Goal: Communication & Community: Ask a question

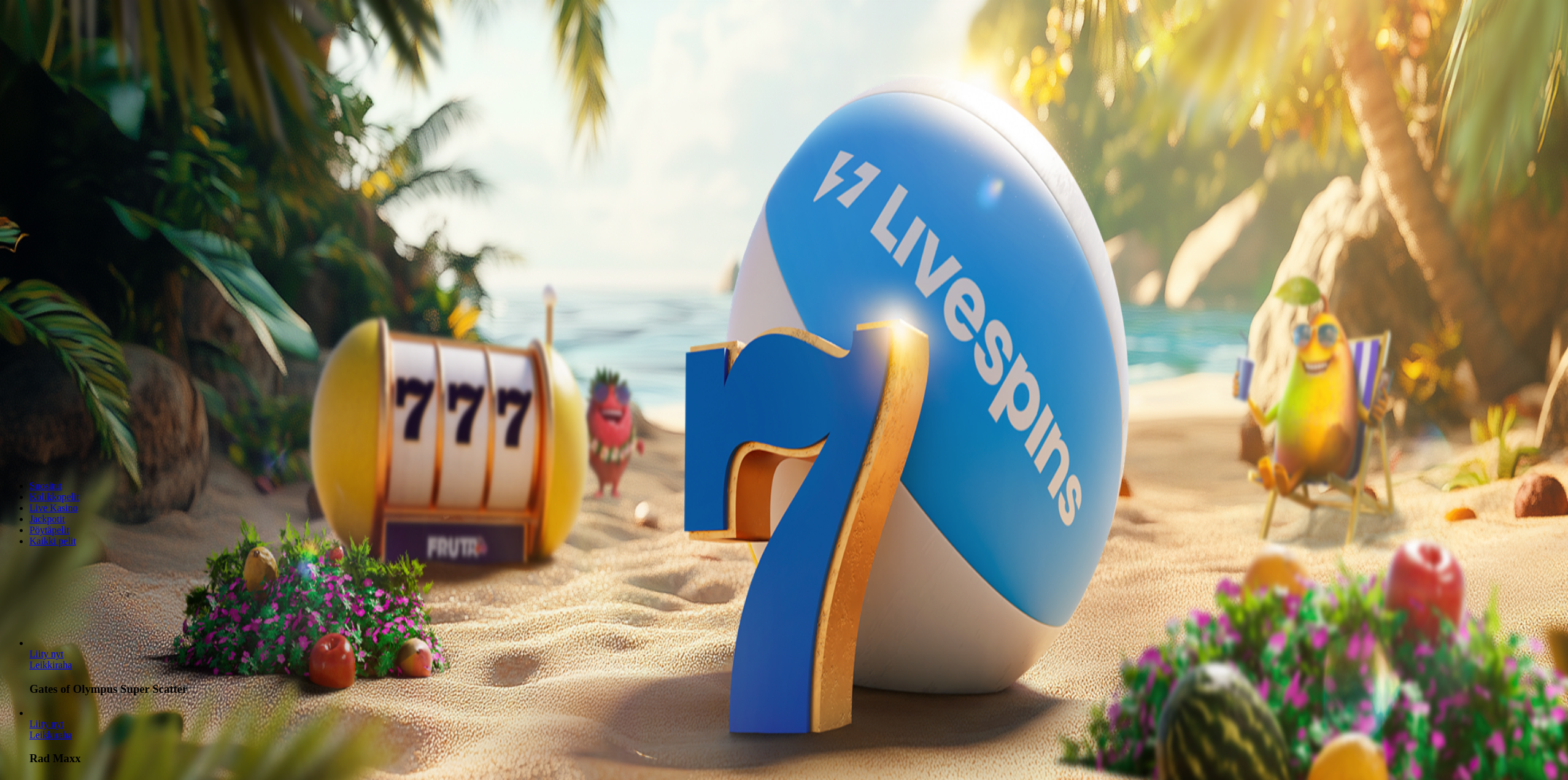
click at [92, 292] on input "***" at bounding box center [48, 286] width 87 height 12
drag, startPoint x: 888, startPoint y: 397, endPoint x: 815, endPoint y: 393, distance: 73.1
click at [92, 292] on input "***" at bounding box center [48, 286] width 87 height 12
type input "**"
click at [962, 547] on ul "Suositut Kolikkopelit Live Kasino Jackpotit Pöytäpelit Kaikki pelit" at bounding box center [784, 514] width 1558 height 66
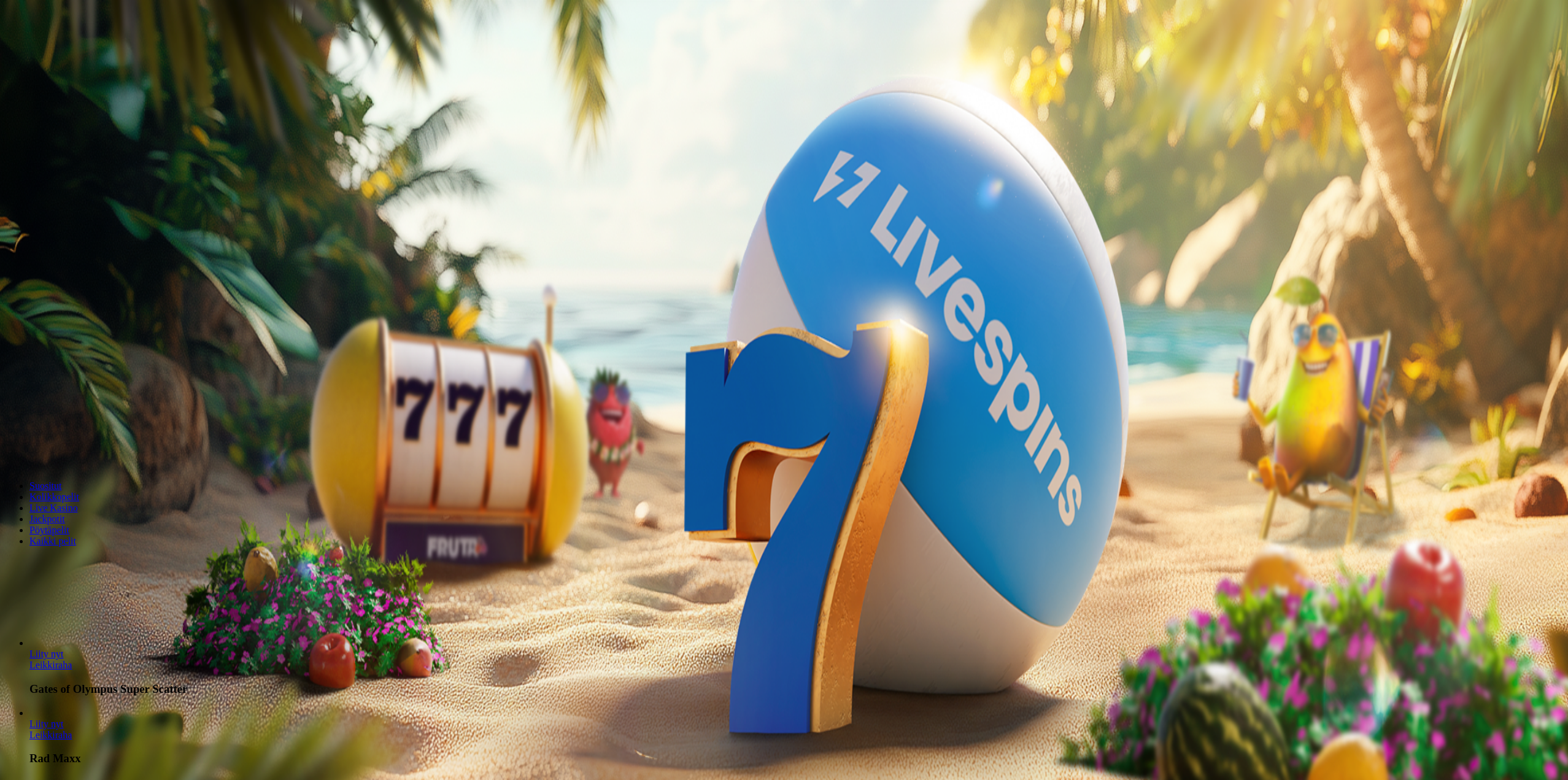
click at [64, 326] on span "Talleta ja pelaa" at bounding box center [37, 321] width 55 height 9
click at [65, 51] on button "Talletus 0.00 €" at bounding box center [35, 44] width 60 height 13
click at [135, 207] on label "50 €" at bounding box center [125, 212] width 17 height 10
type input "**"
click at [83, 313] on span "TALLETA JA PELAA" at bounding box center [47, 318] width 74 height 9
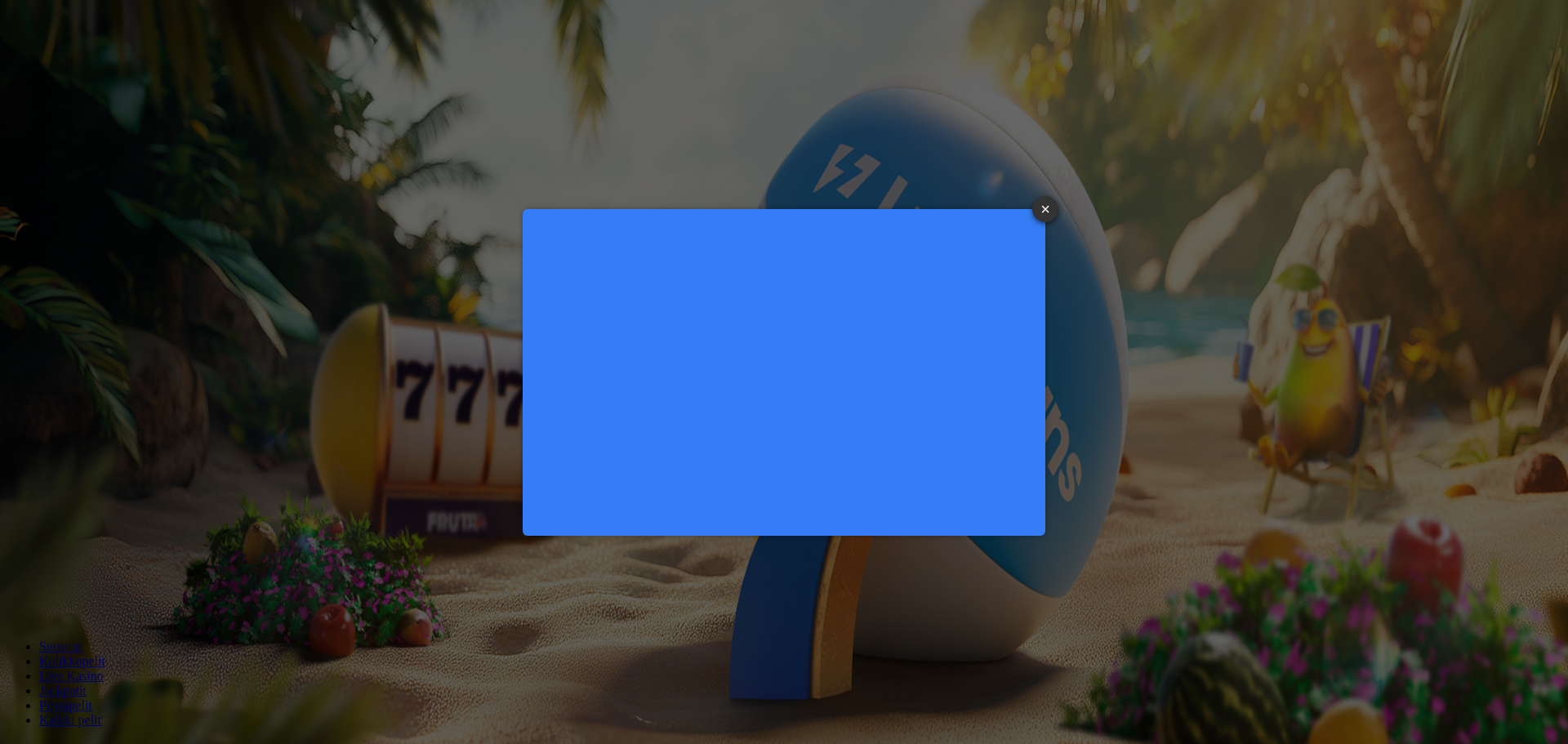
click at [82, 485] on div "× SIGN UP" at bounding box center [784, 372] width 1544 height 720
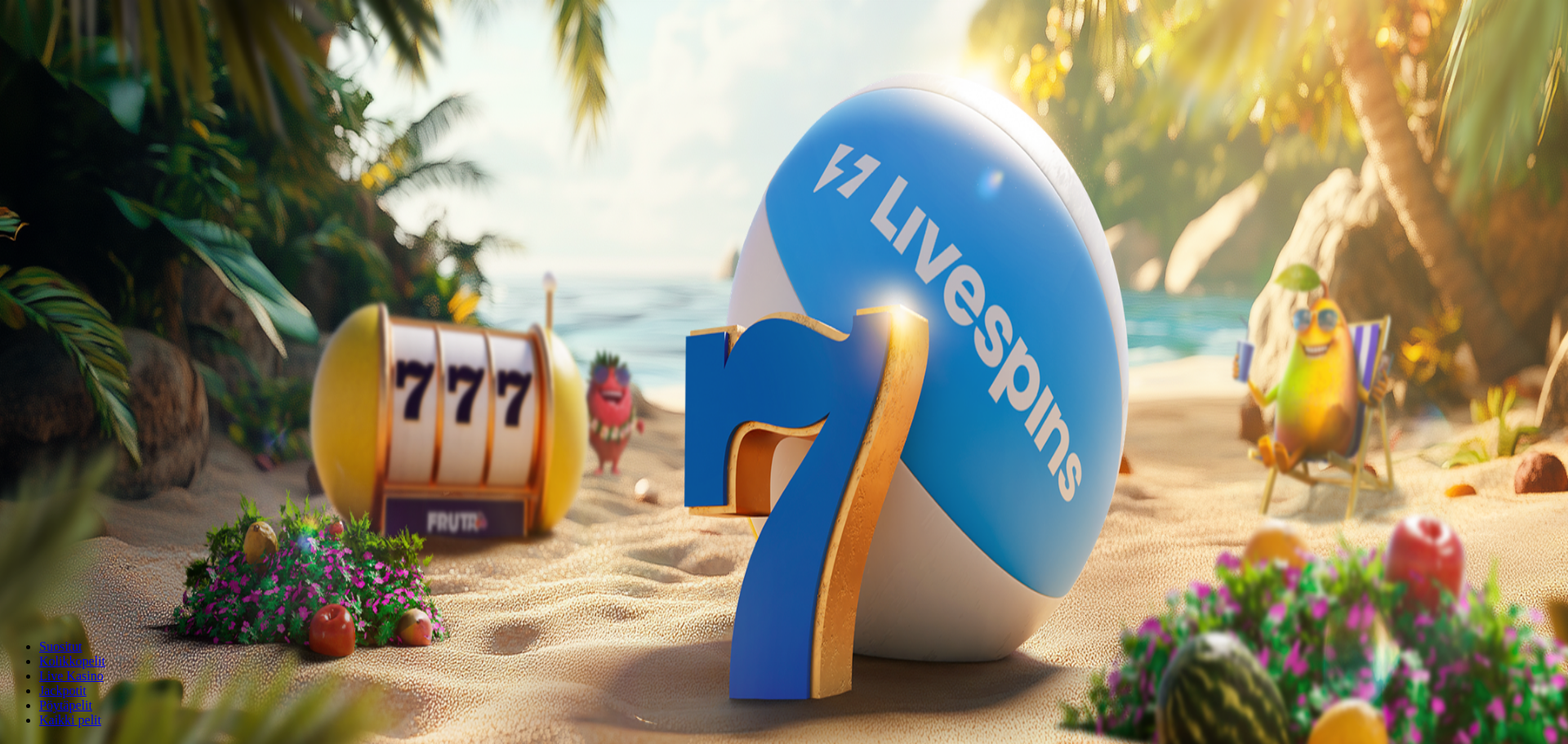
click at [82, 640] on span "Suositut" at bounding box center [60, 646] width 42 height 14
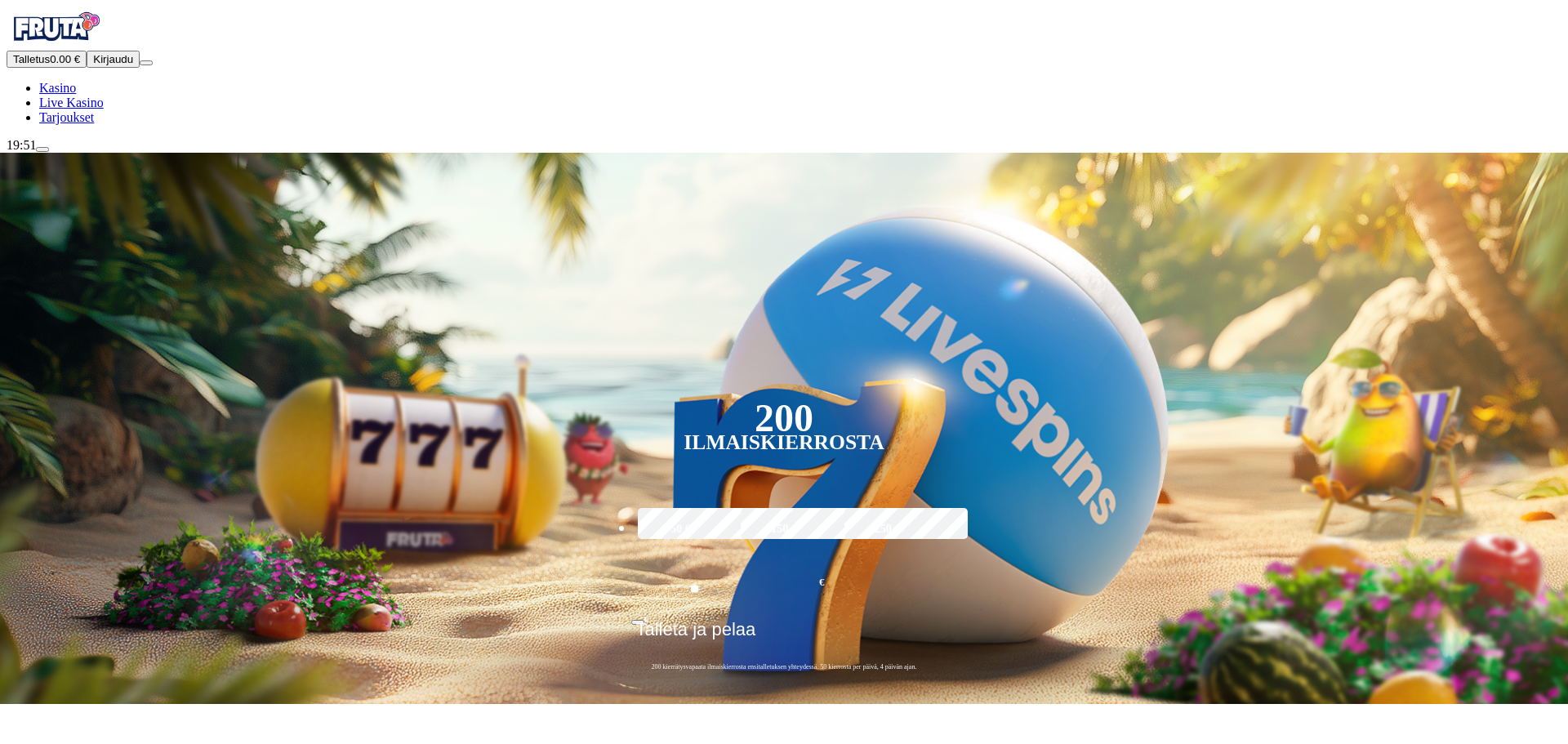
click at [95, 48] on img "Primary" at bounding box center [55, 26] width 98 height 41
click at [99, 66] on span "Kirjaudu" at bounding box center [113, 59] width 40 height 13
click at [121, 68] on button "Kirjaudu" at bounding box center [113, 59] width 53 height 17
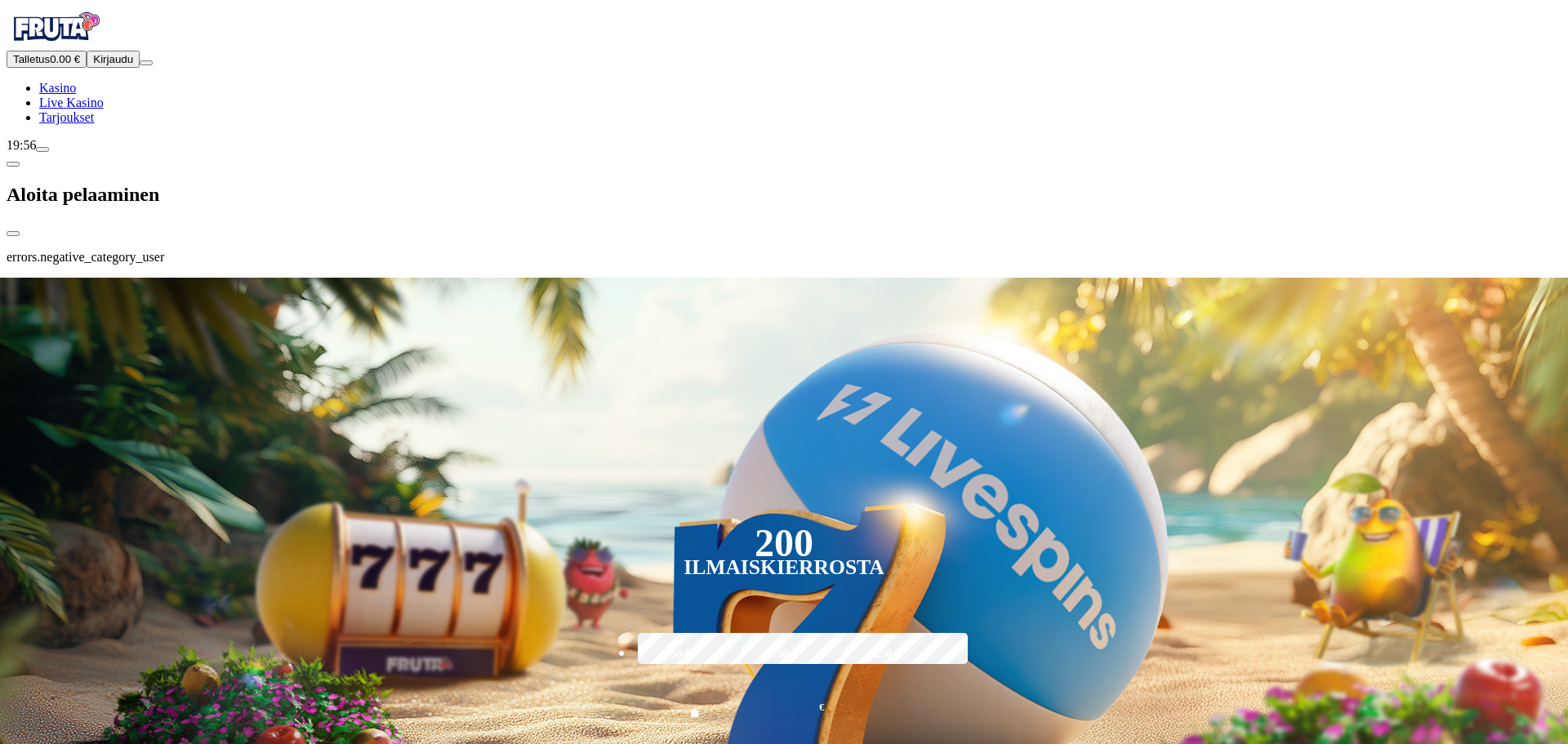
click at [42, 150] on span "chat icon" at bounding box center [42, 150] width 0 height 0
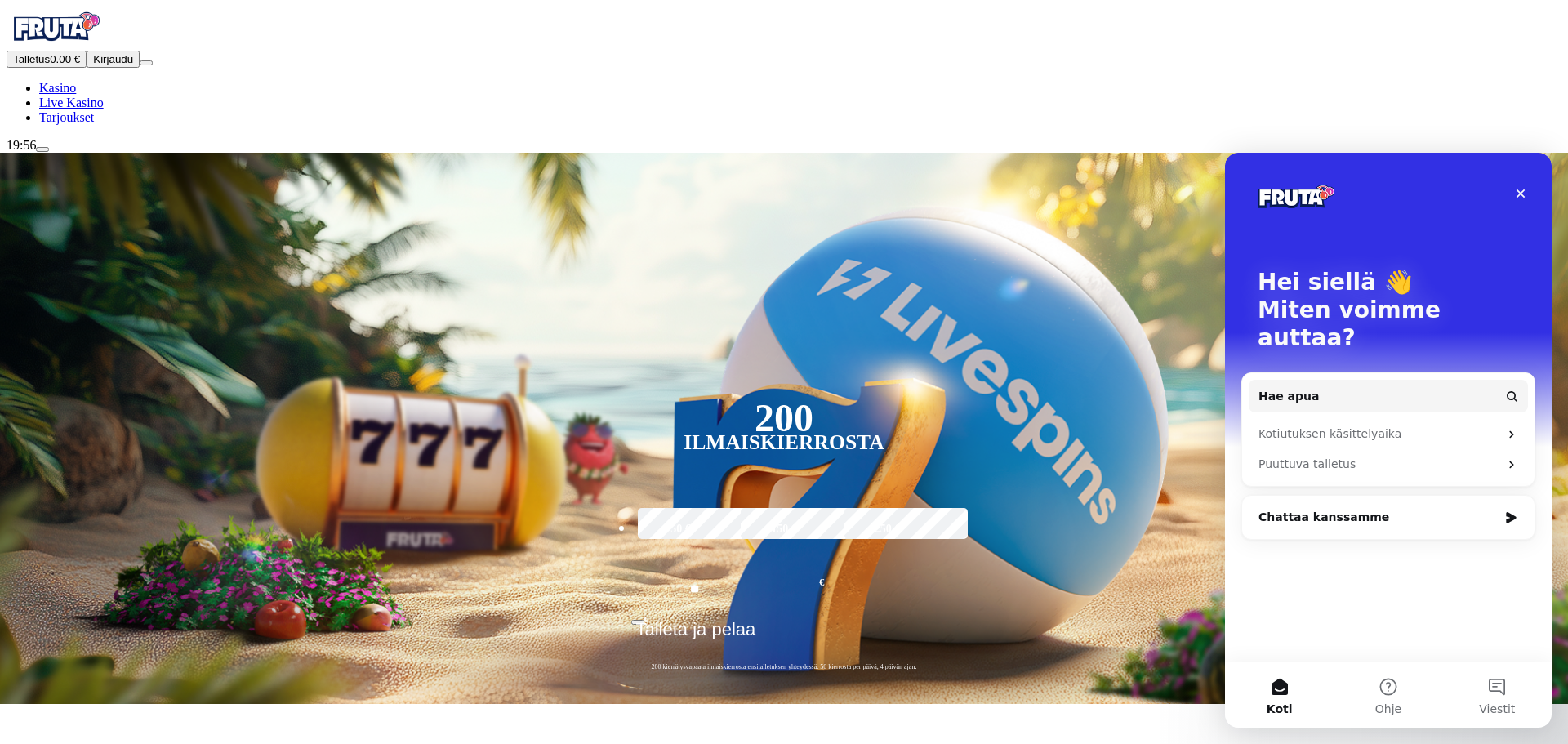
click at [1355, 509] on div "Chattaa kanssamme" at bounding box center [1378, 517] width 240 height 17
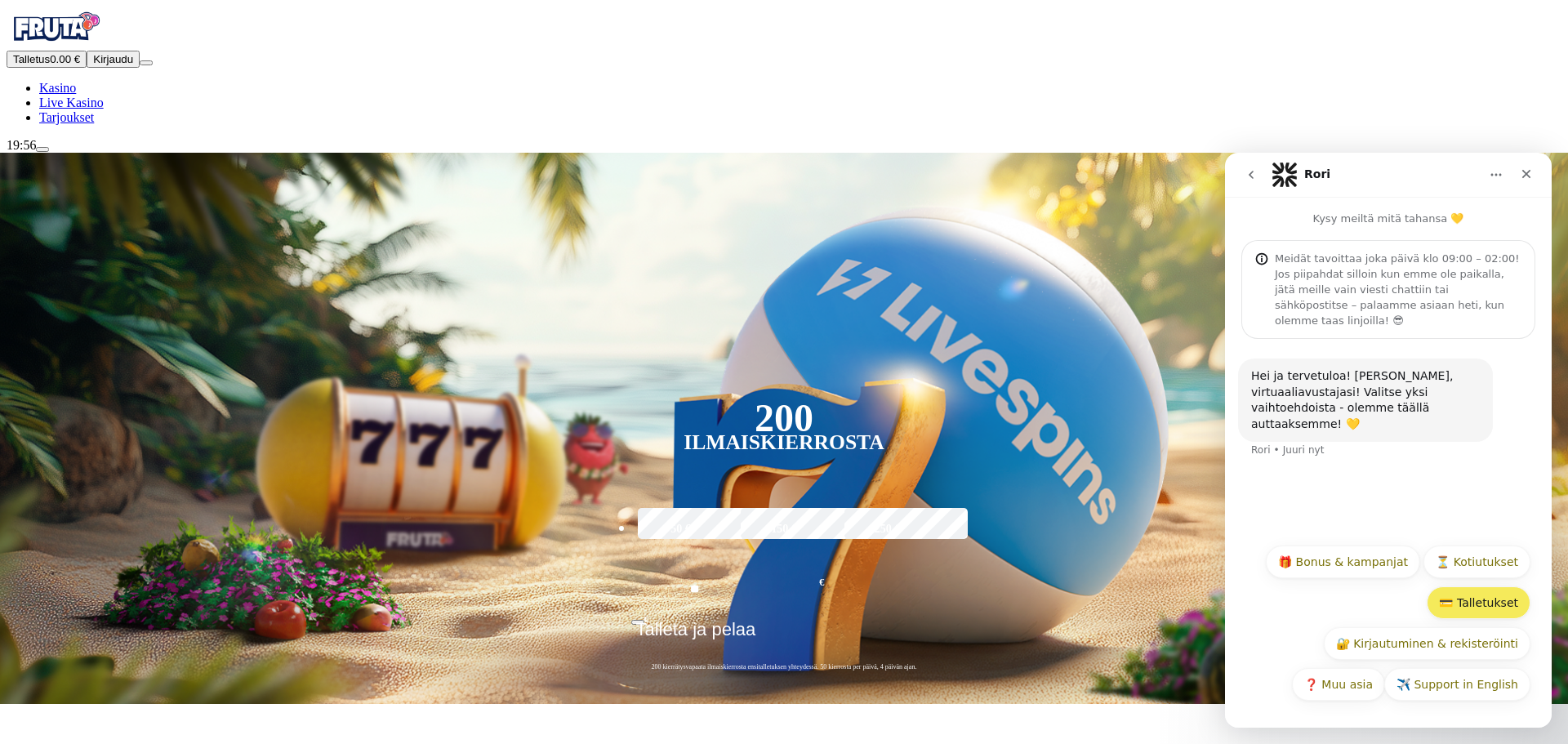
click at [1493, 607] on button "💳 Talletukset" at bounding box center [1478, 603] width 104 height 32
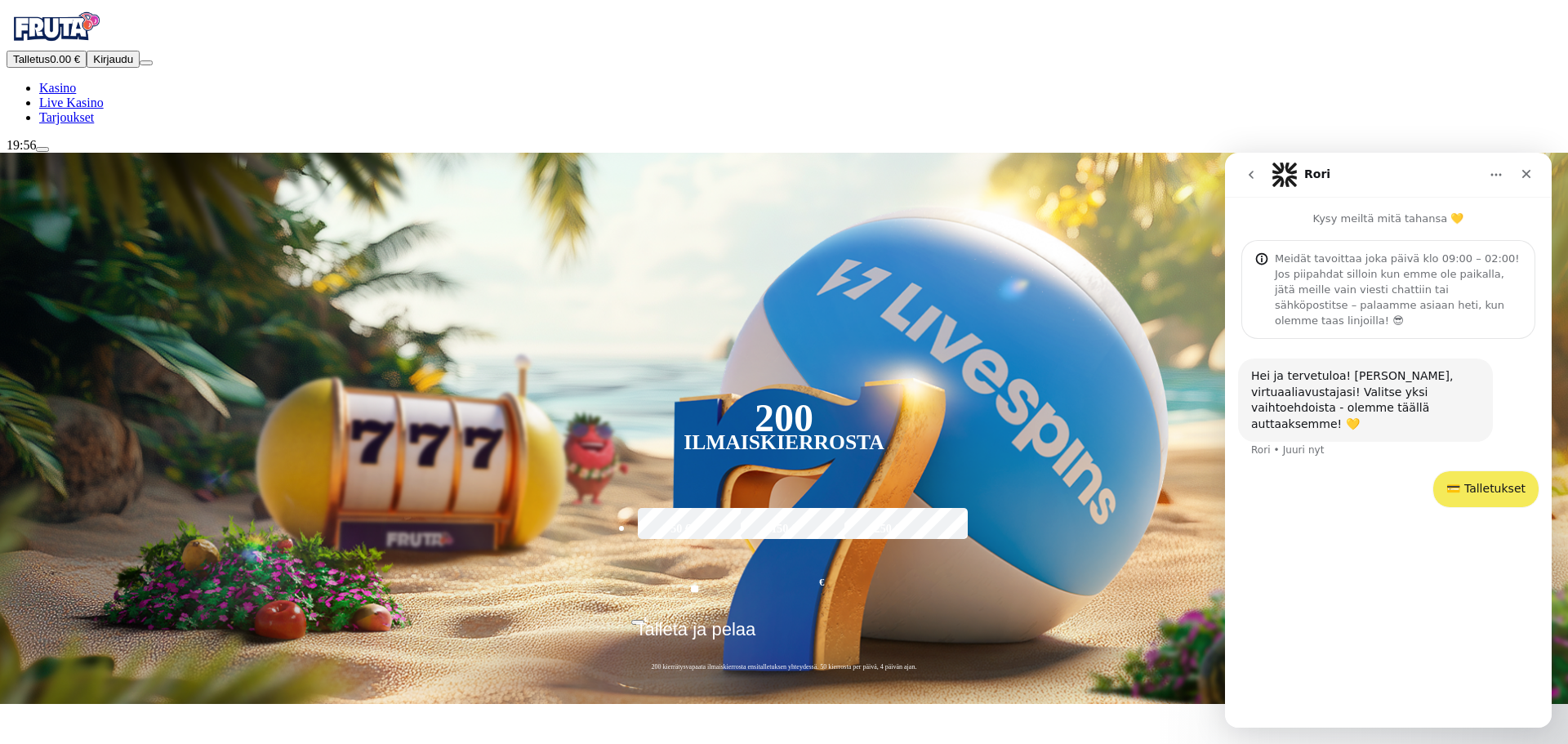
click at [1399, 696] on div "Hei ja tervetuloa! Olen Rori, virtuaaliavustajasi! Valitse yksi vaihtoehdoista …" at bounding box center [1388, 526] width 327 height 375
click at [1384, 471] on div "💳 Talletukset • Juuri nyt" at bounding box center [1389, 499] width 301 height 56
click at [1464, 460] on div "💳 Talletukset • Juuri nyt" at bounding box center [1485, 473] width 105 height 36
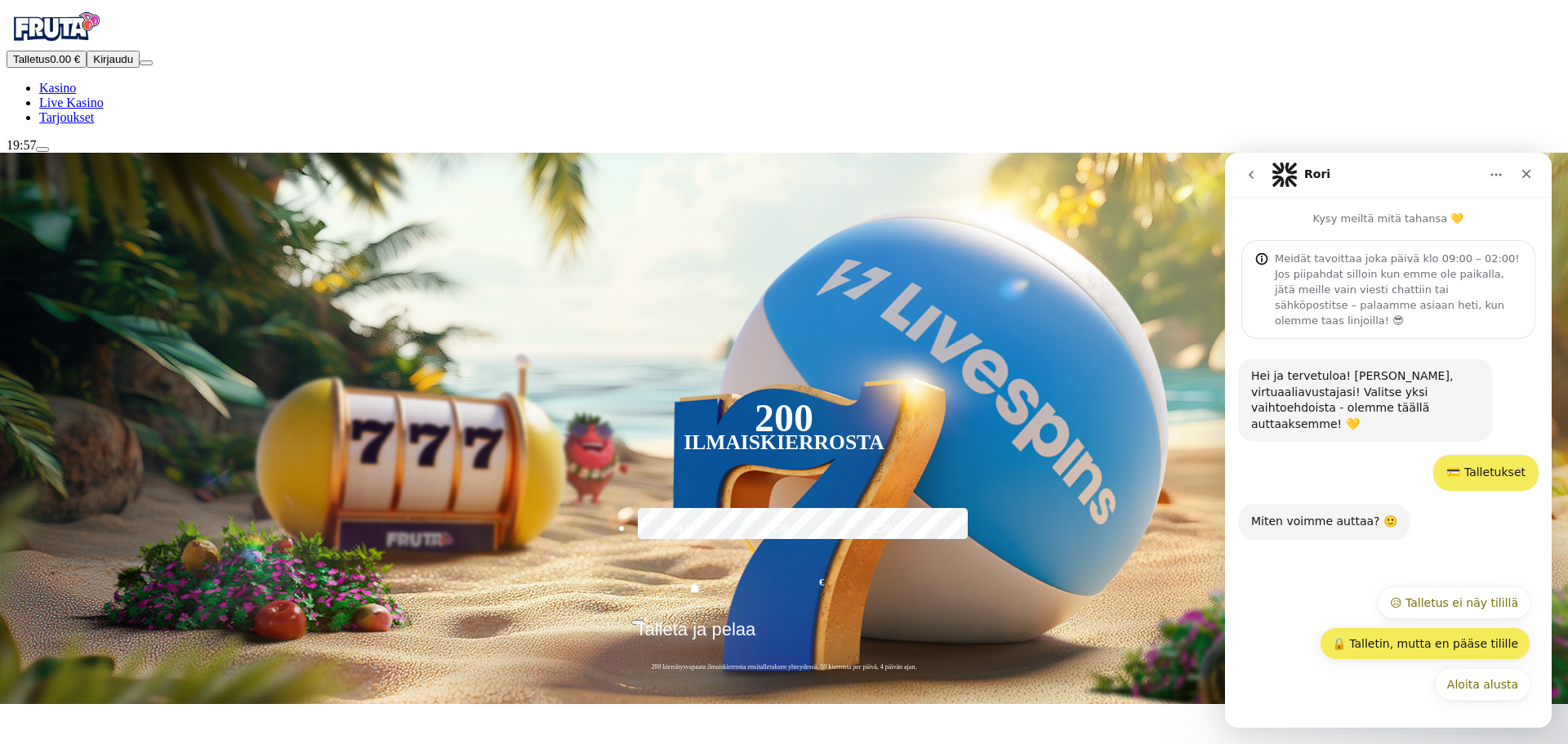
click at [1482, 650] on button "🔒 Talletin, mutta en pääse tilille" at bounding box center [1425, 643] width 211 height 32
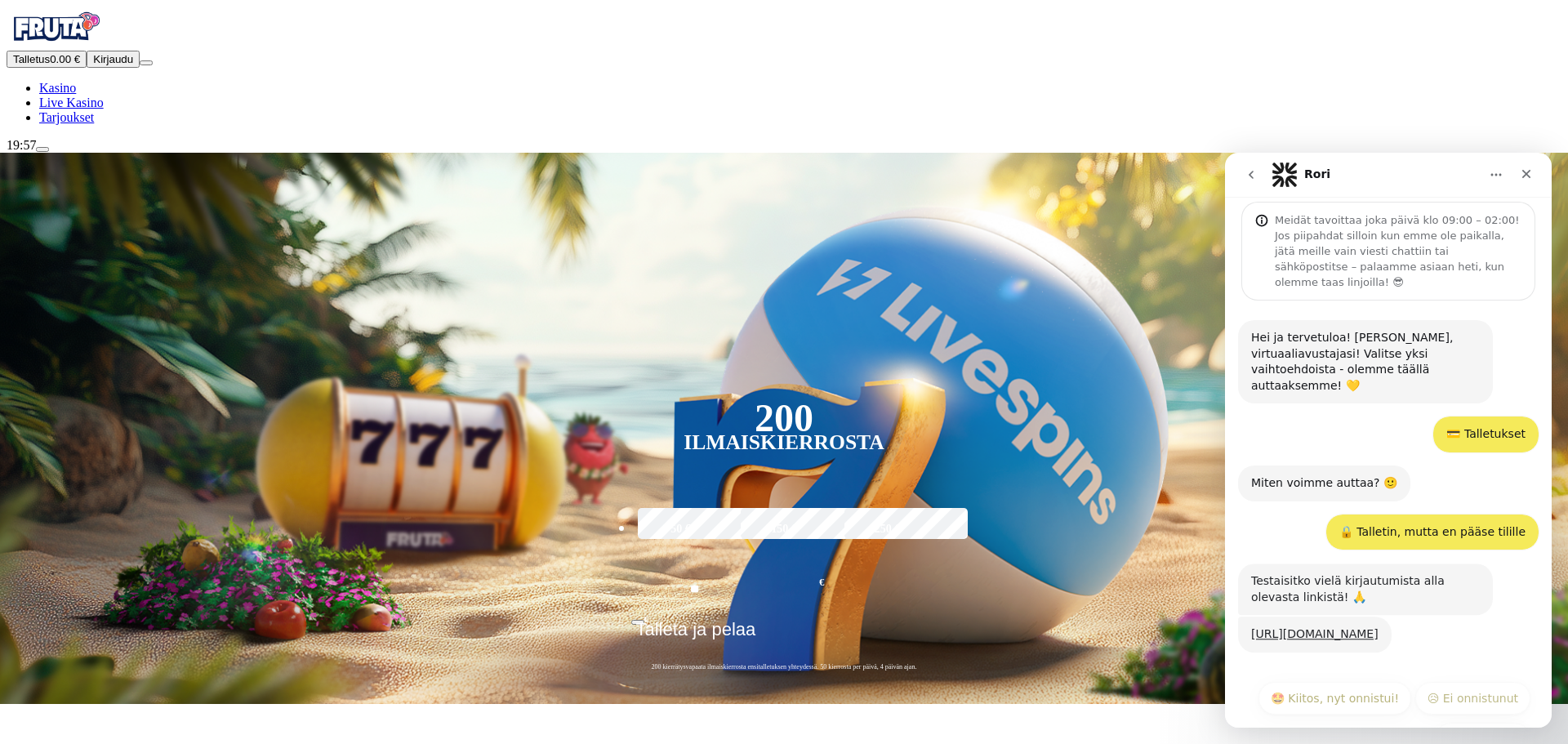
scroll to position [61, 0]
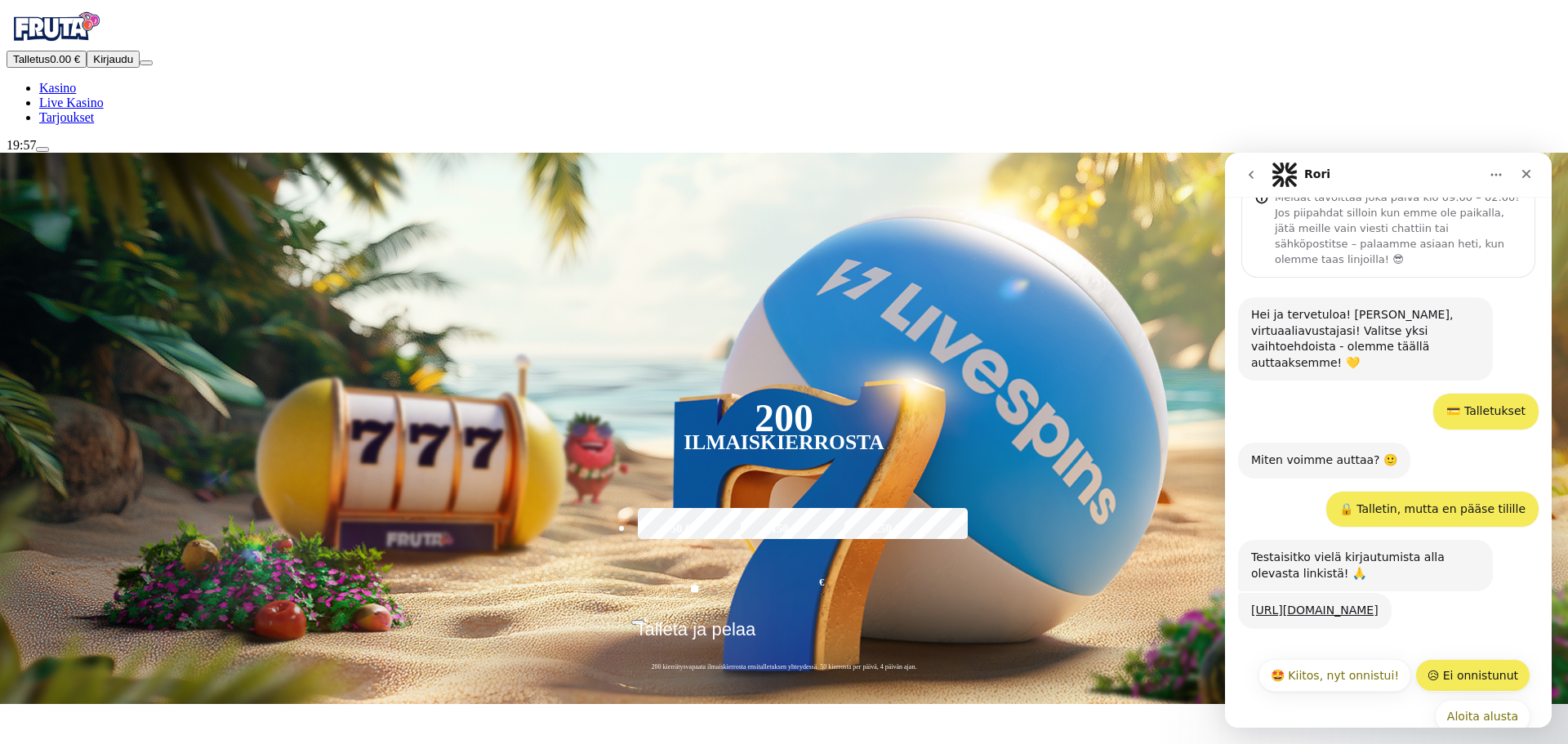
click at [1486, 659] on button "😥 Ei onnistunut" at bounding box center [1473, 676] width 115 height 32
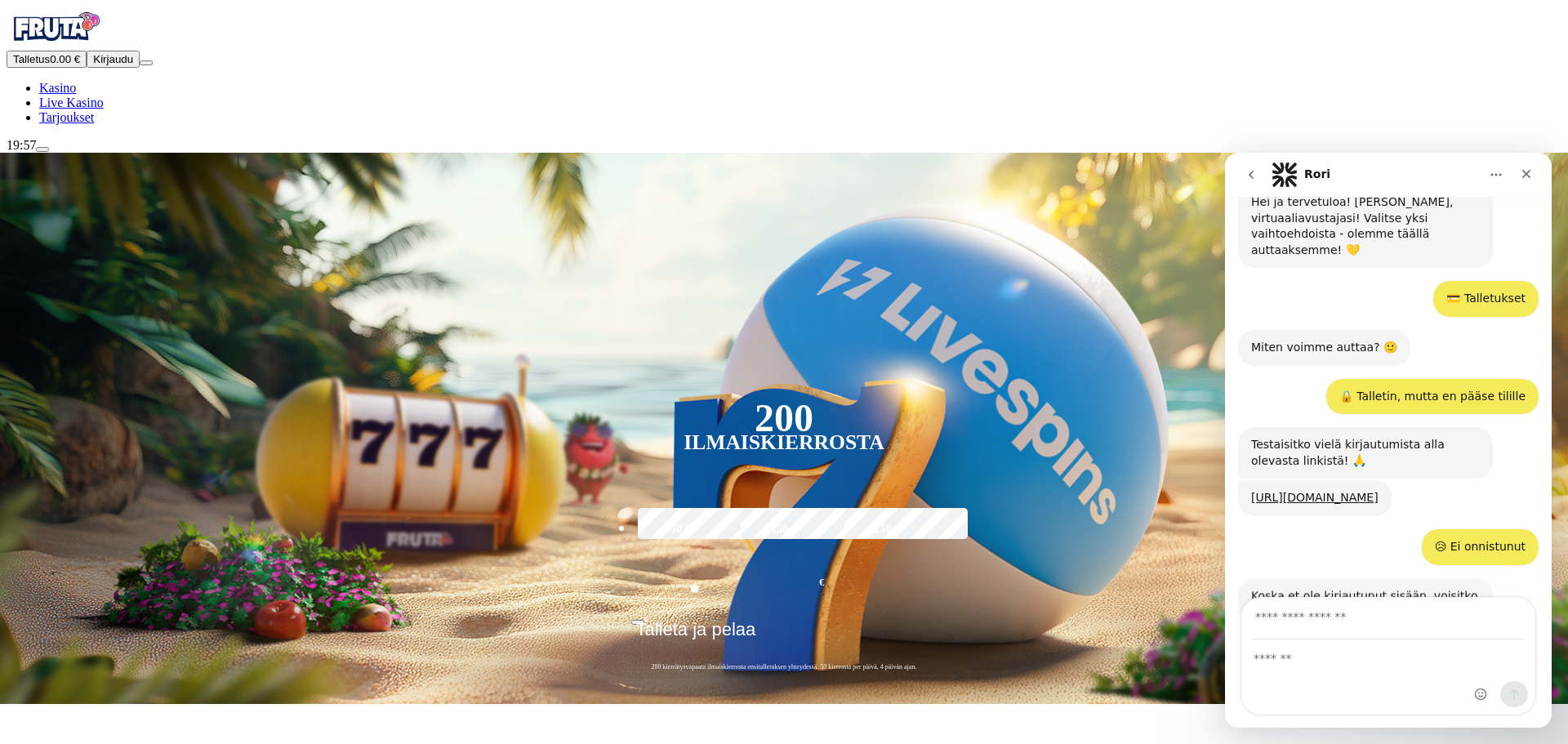
scroll to position [305, 0]
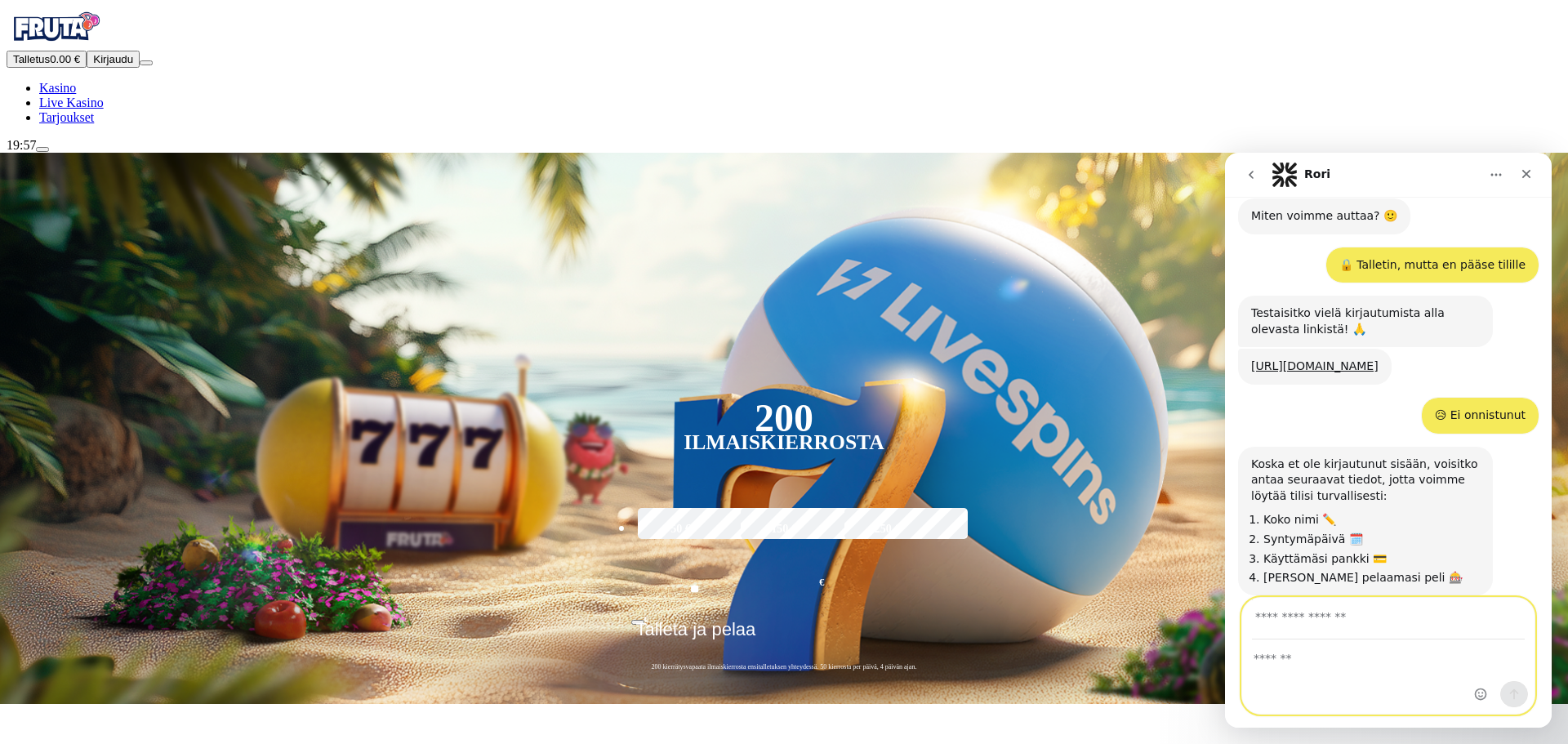
click at [1373, 649] on textarea "Viesti…" at bounding box center [1388, 654] width 293 height 28
type textarea "**********"
click at [1502, 653] on div "Intercom messenger" at bounding box center [1500, 656] width 66 height 116
click at [1516, 664] on div "Intercom messenger" at bounding box center [1500, 656] width 66 height 116
click at [1494, 662] on div "Intercom messenger" at bounding box center [1500, 656] width 66 height 116
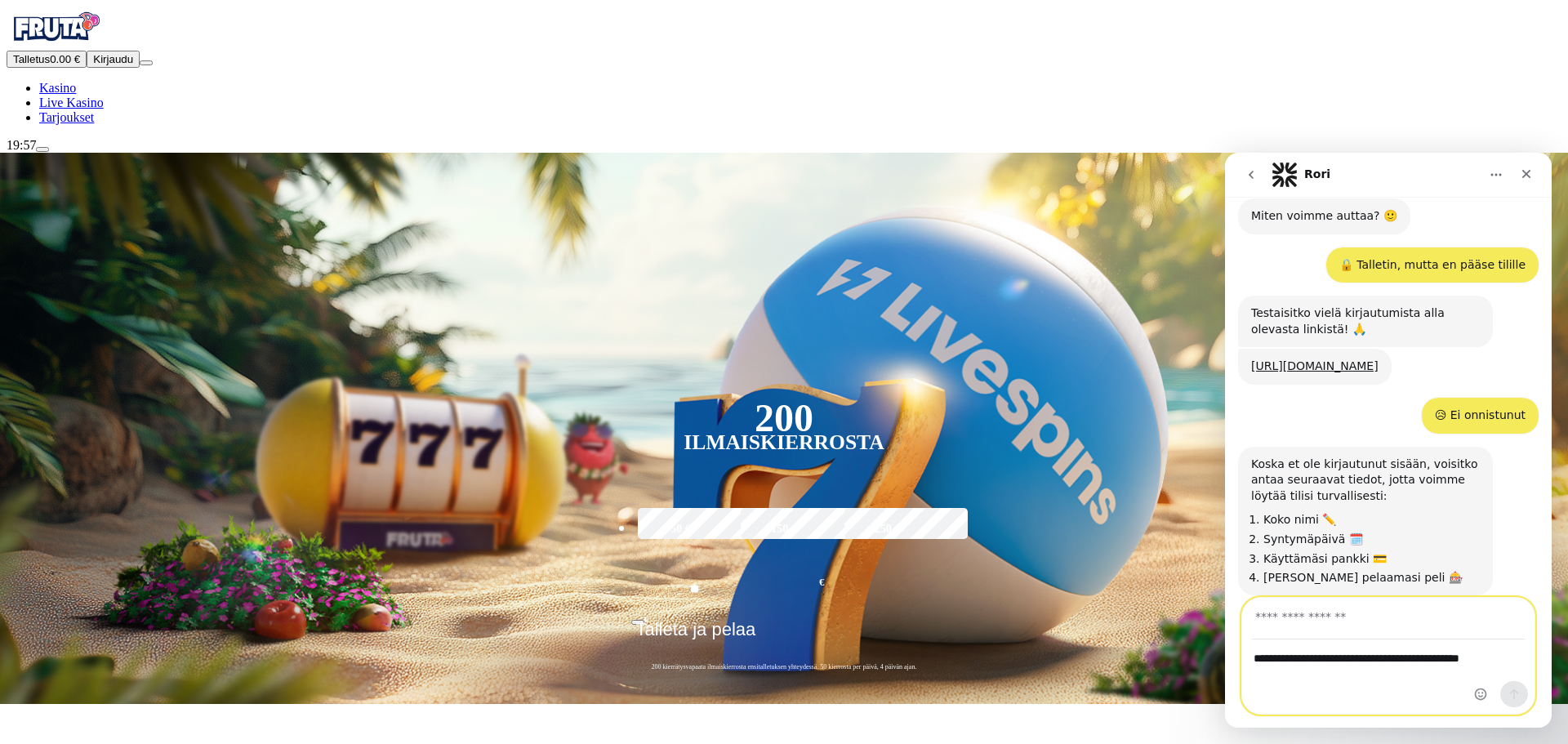
click at [1302, 634] on input "Sähköpostiosoitteesi" at bounding box center [1388, 619] width 273 height 41
click at [1467, 633] on input "**********" at bounding box center [1388, 619] width 273 height 41
drag, startPoint x: 1405, startPoint y: 619, endPoint x: 1153, endPoint y: 613, distance: 252.1
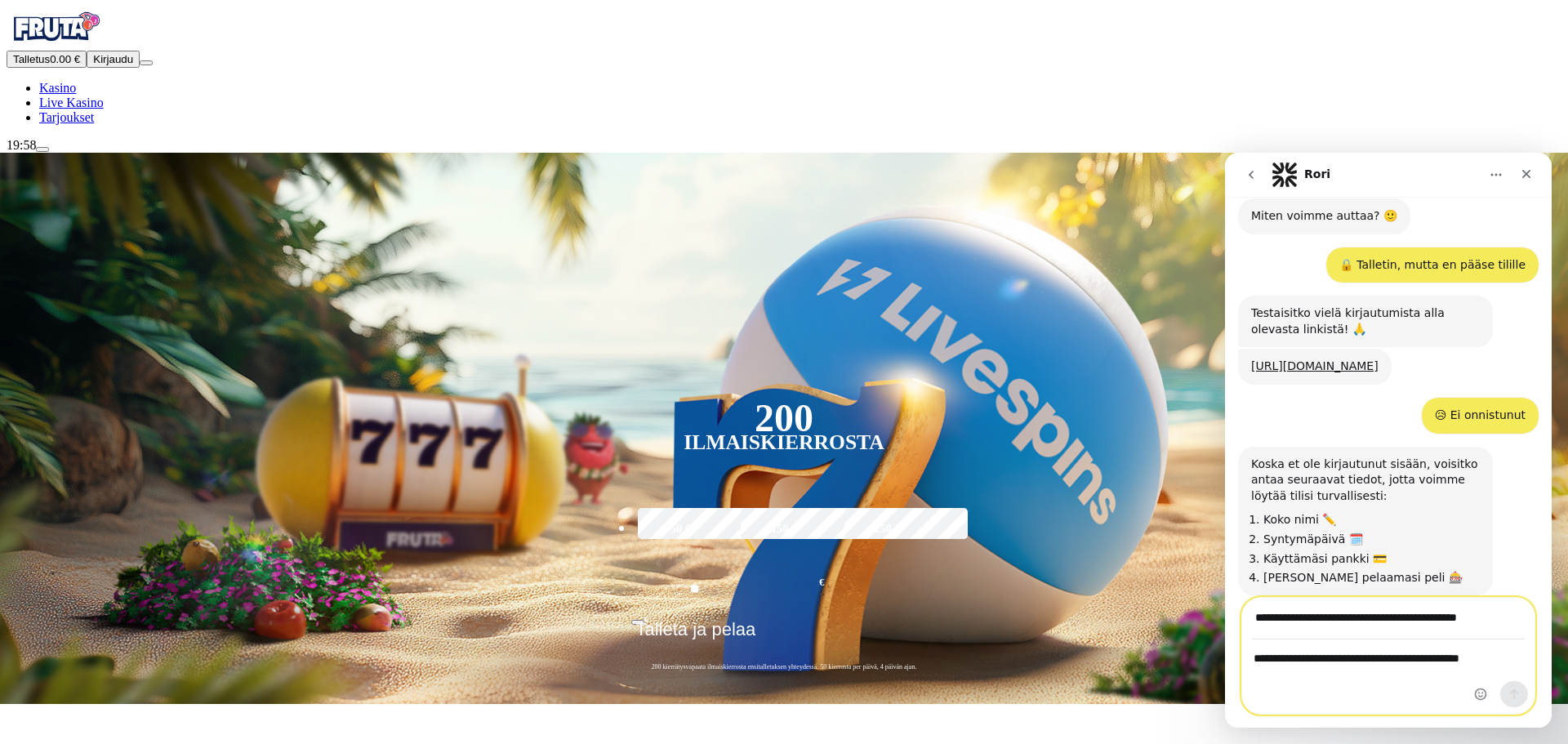
click at [1225, 613] on html "Rori Kysy meiltä mitä tahansa 💛 Meidät tavoittaa joka päivä klo 09:00 – 02:00! …" at bounding box center [1388, 440] width 327 height 575
type input "**********"
click at [1509, 690] on icon "Lähetä viesti…" at bounding box center [1514, 694] width 14 height 14
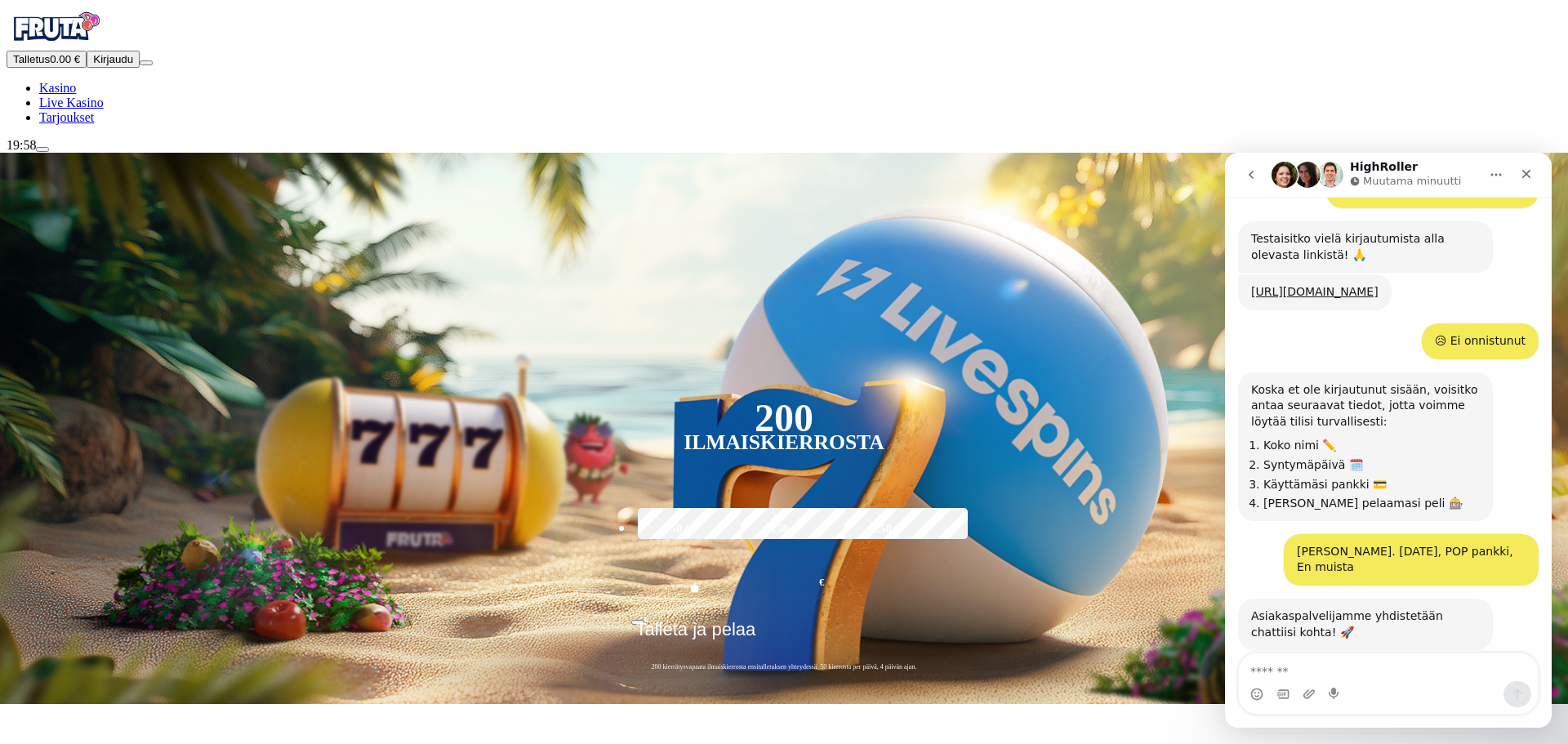
scroll to position [425, 0]
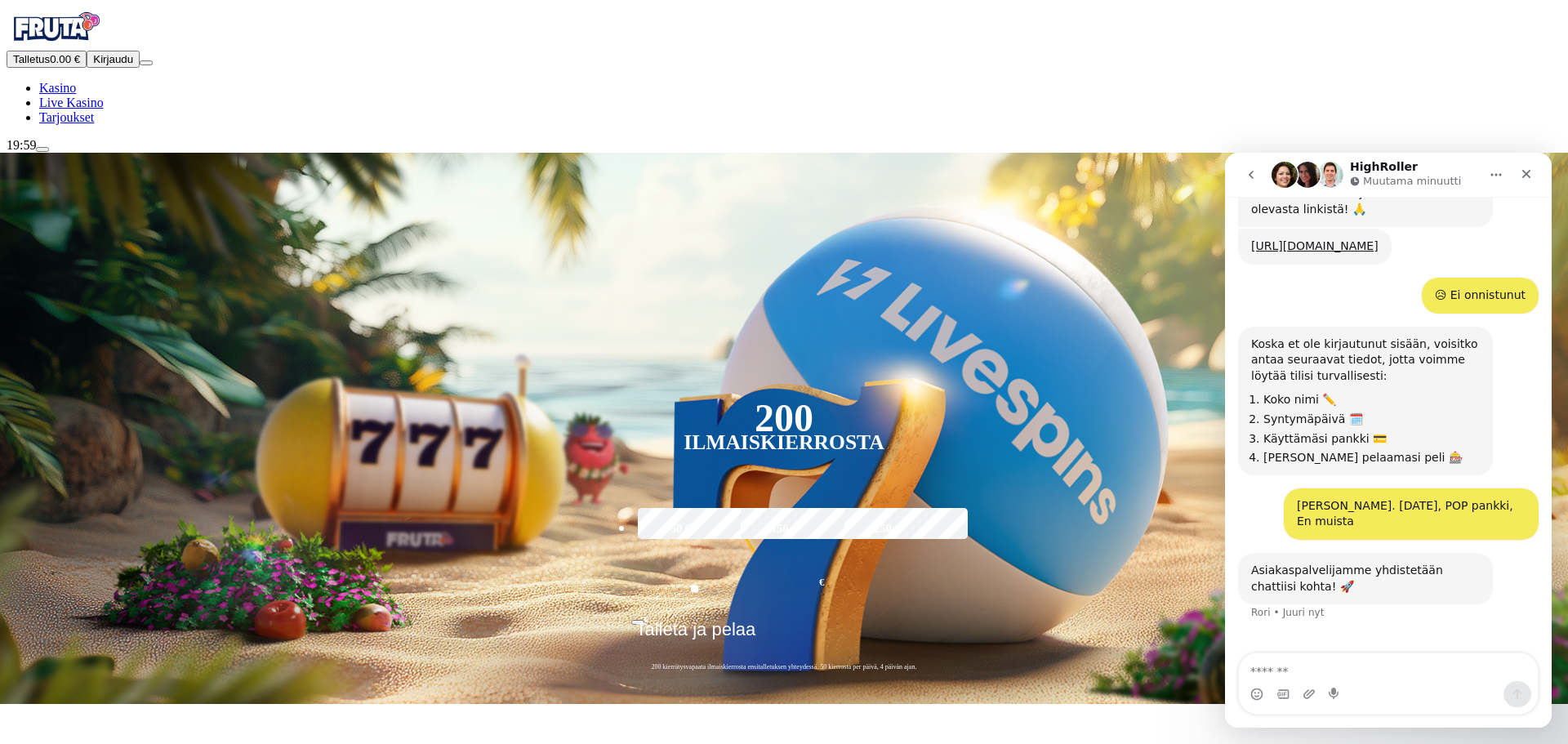
drag, startPoint x: 533, startPoint y: 251, endPoint x: 588, endPoint y: 289, distance: 66.9
drag, startPoint x: 590, startPoint y: 294, endPoint x: 598, endPoint y: 302, distance: 11.3
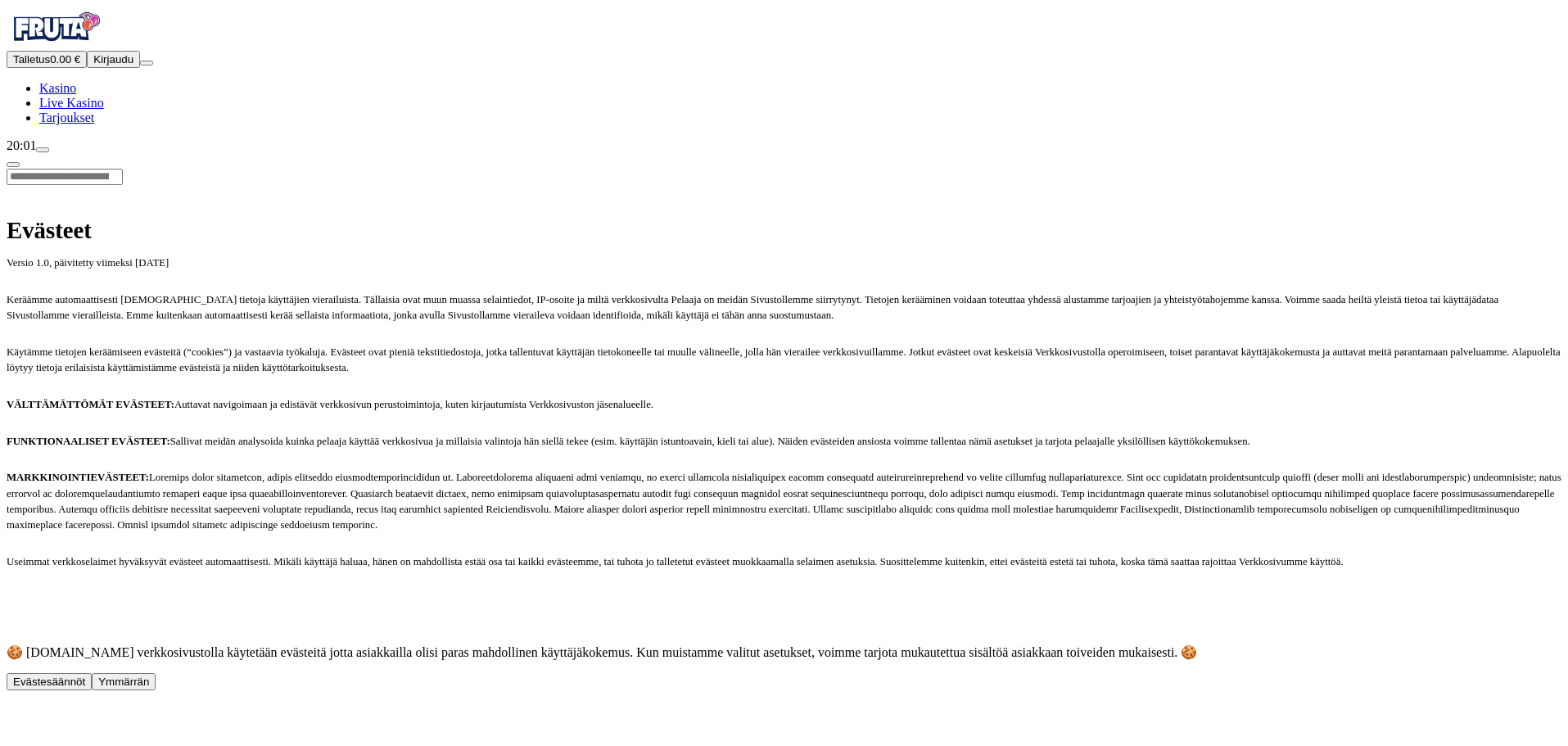
click at [149, 688] on span "Ymmärrän" at bounding box center [124, 682] width 51 height 13
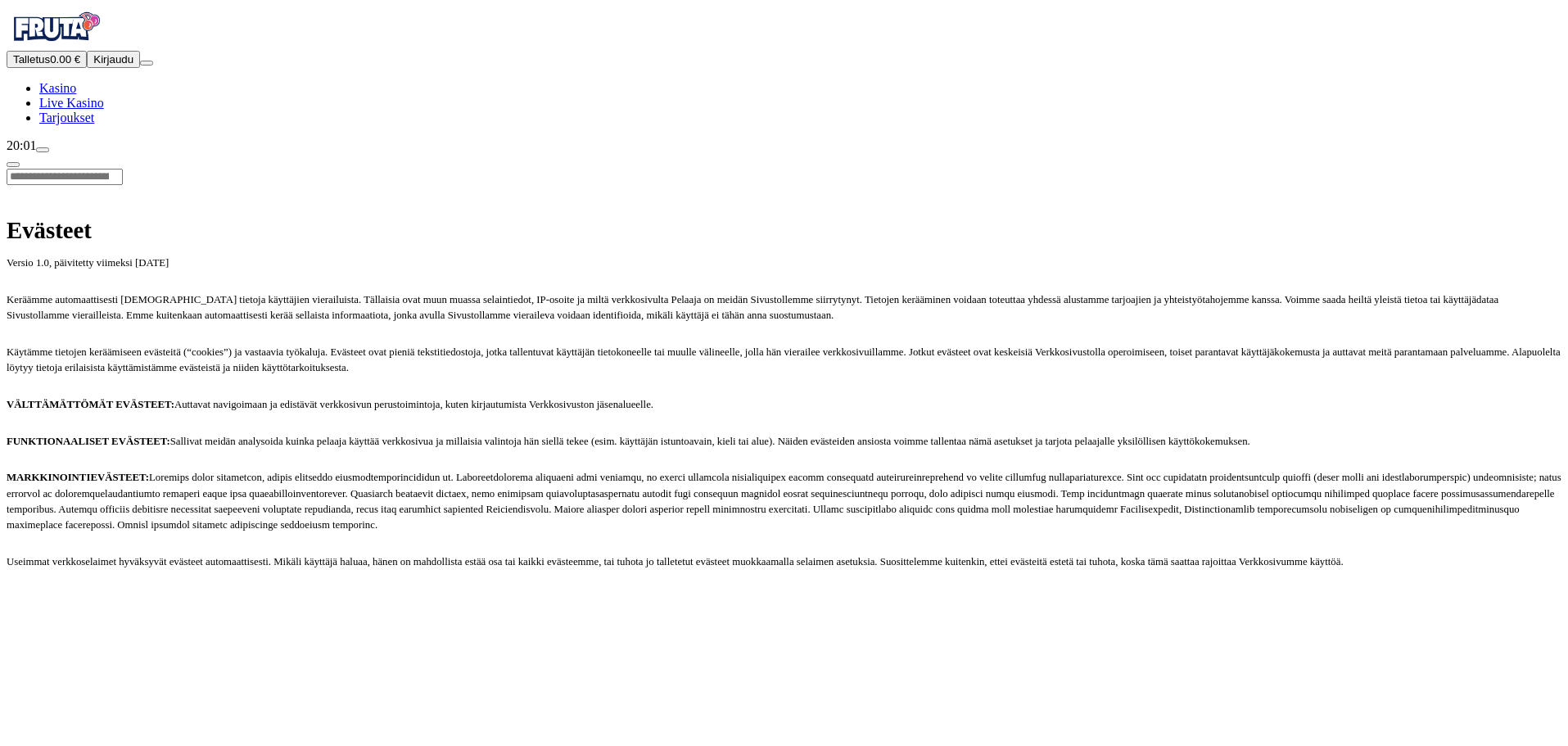
click at [42, 150] on span "chat icon" at bounding box center [42, 150] width 0 height 0
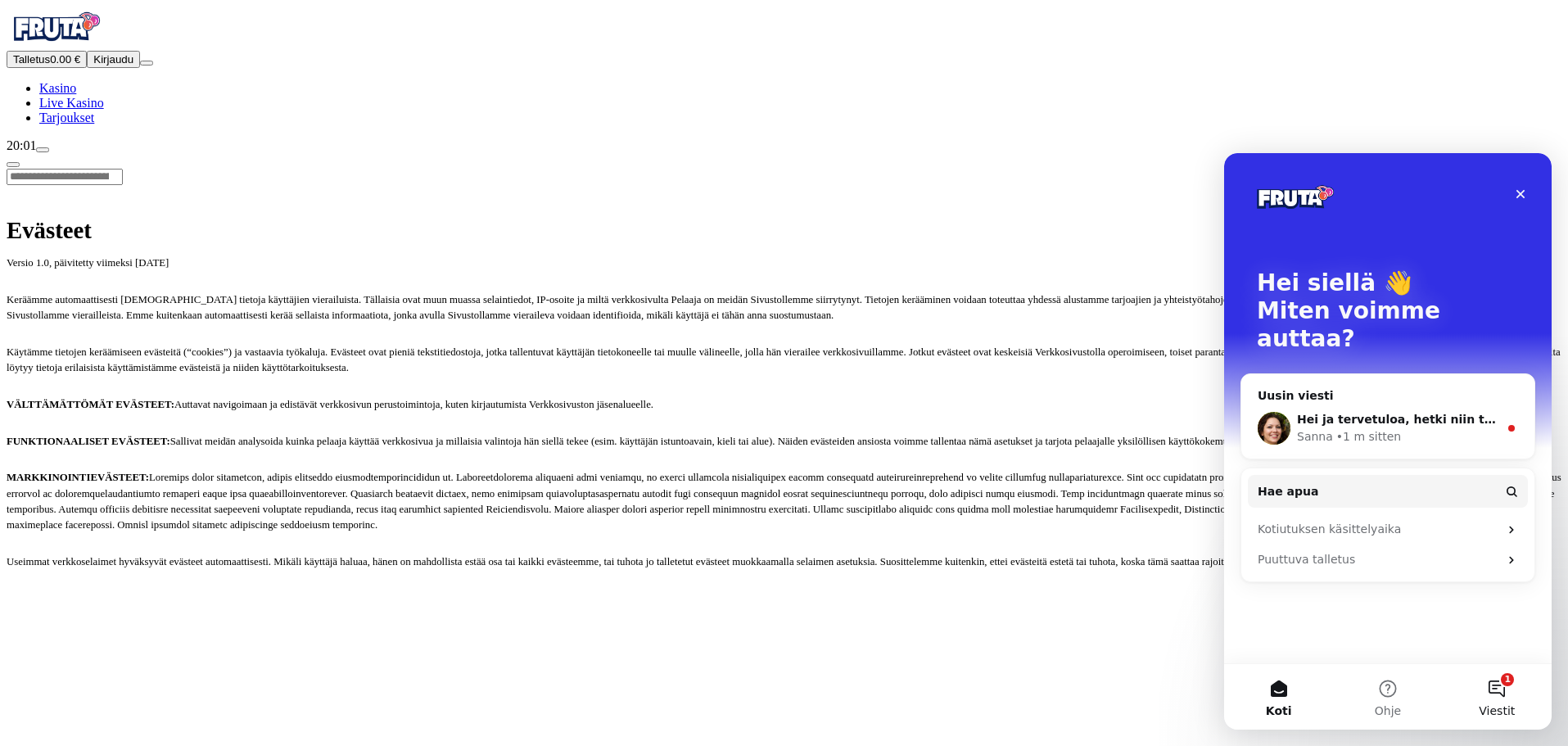
click at [1504, 698] on button "1 Viestit" at bounding box center [1498, 696] width 109 height 66
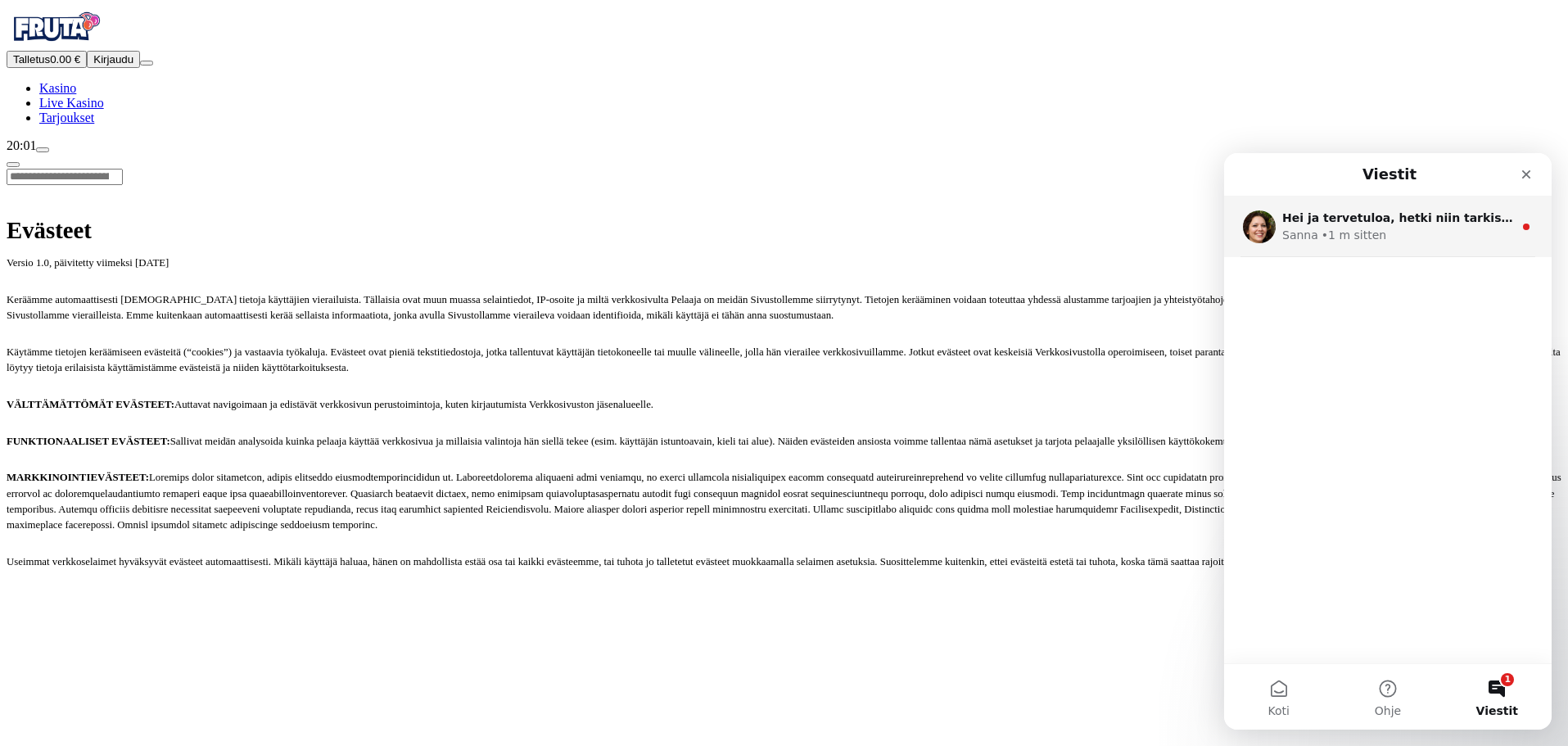
click at [1416, 230] on div "Sanna • 1 m sitten" at bounding box center [1398, 235] width 231 height 17
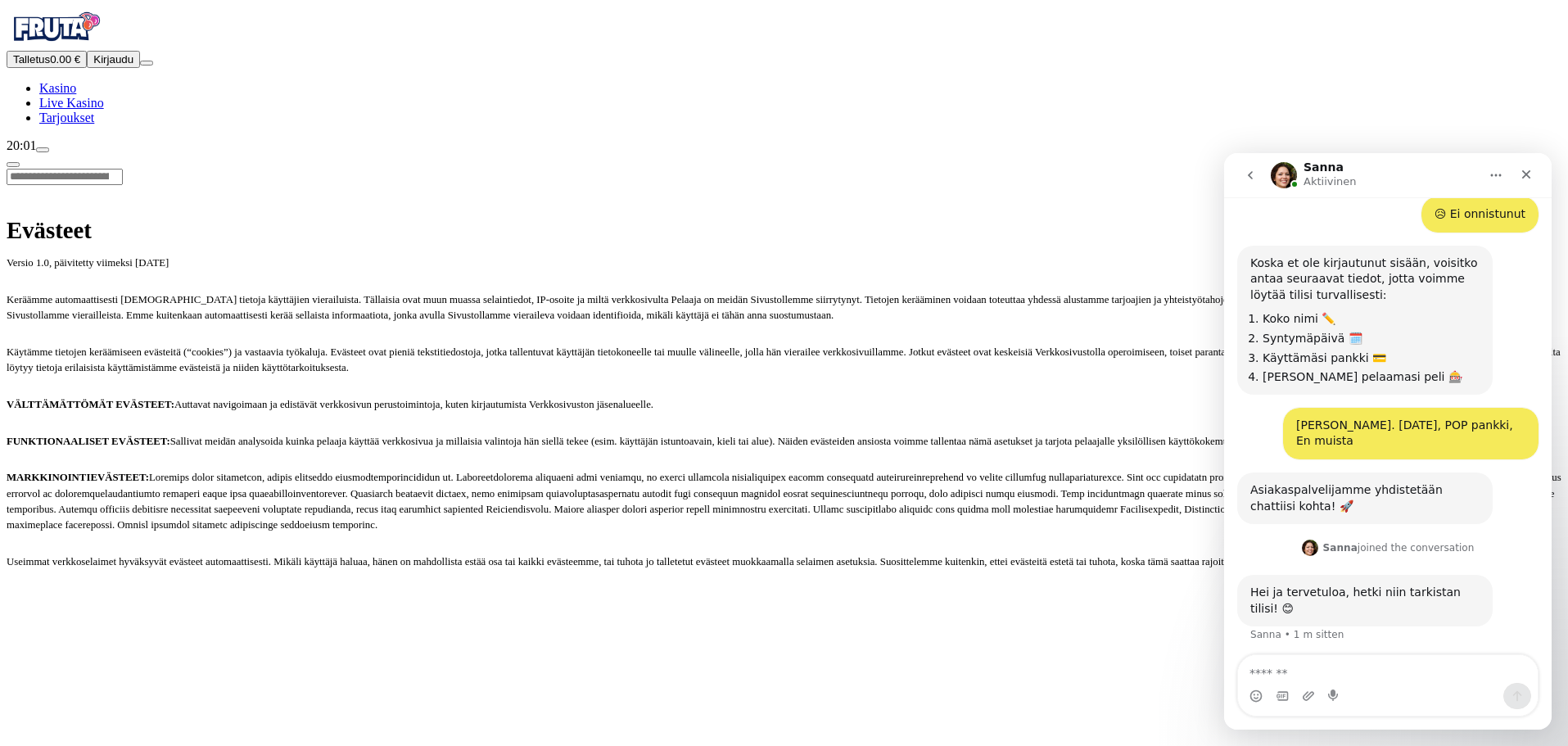
scroll to position [530, 0]
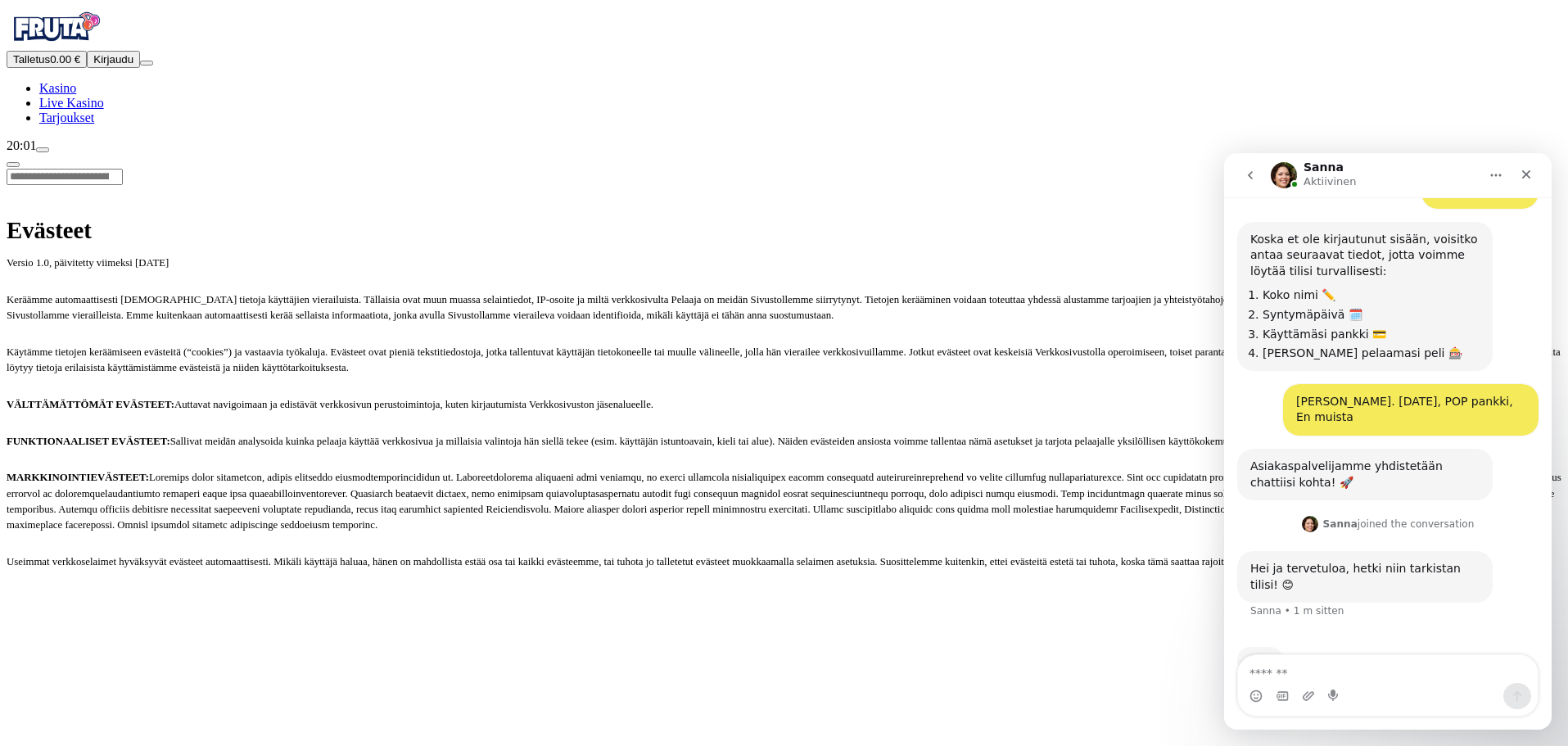
click at [1398, 681] on textarea "Viesti…" at bounding box center [1388, 668] width 300 height 28
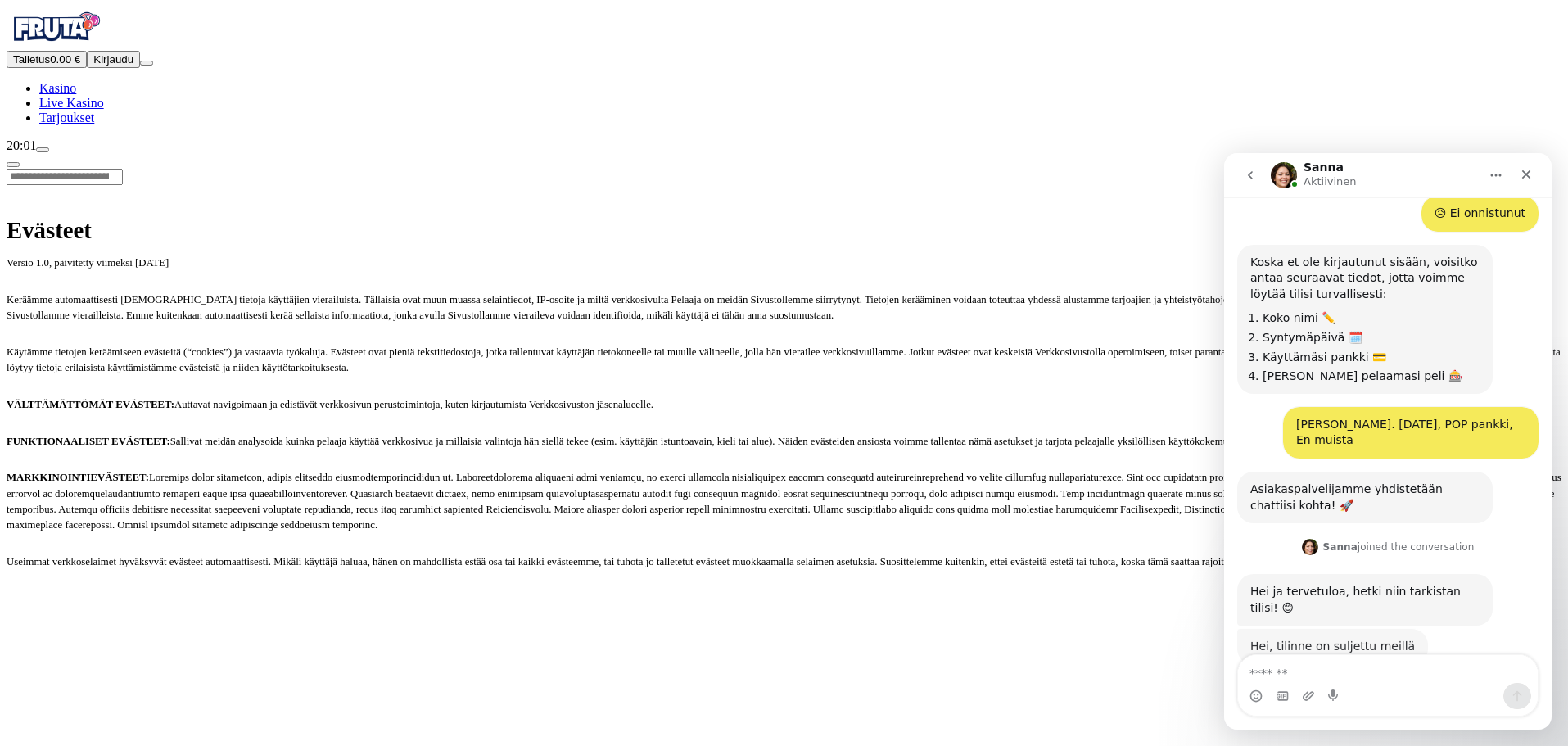
scroll to position [505, 0]
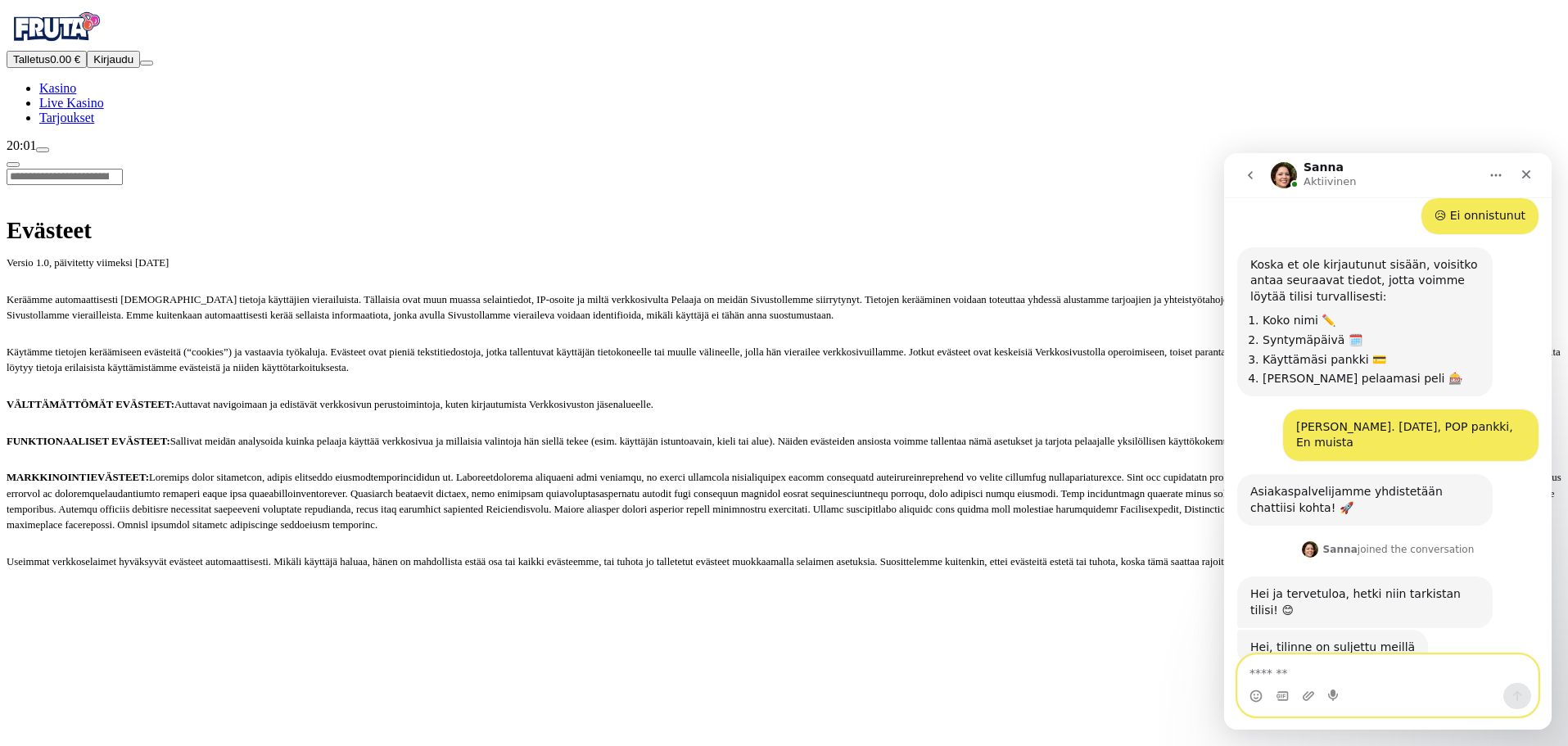
click at [1363, 671] on textarea "Viesti…" at bounding box center [1388, 668] width 300 height 28
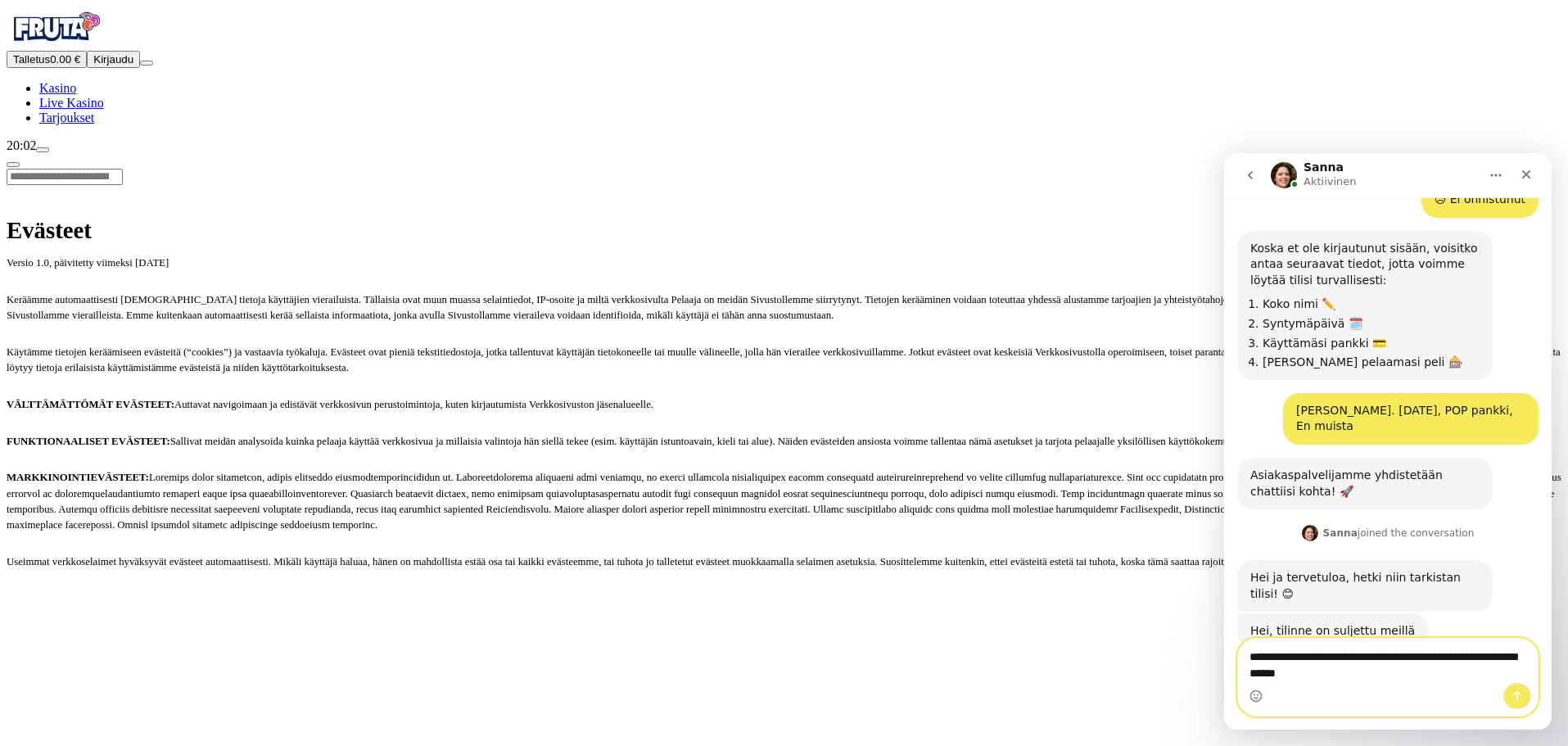
type textarea "**********"
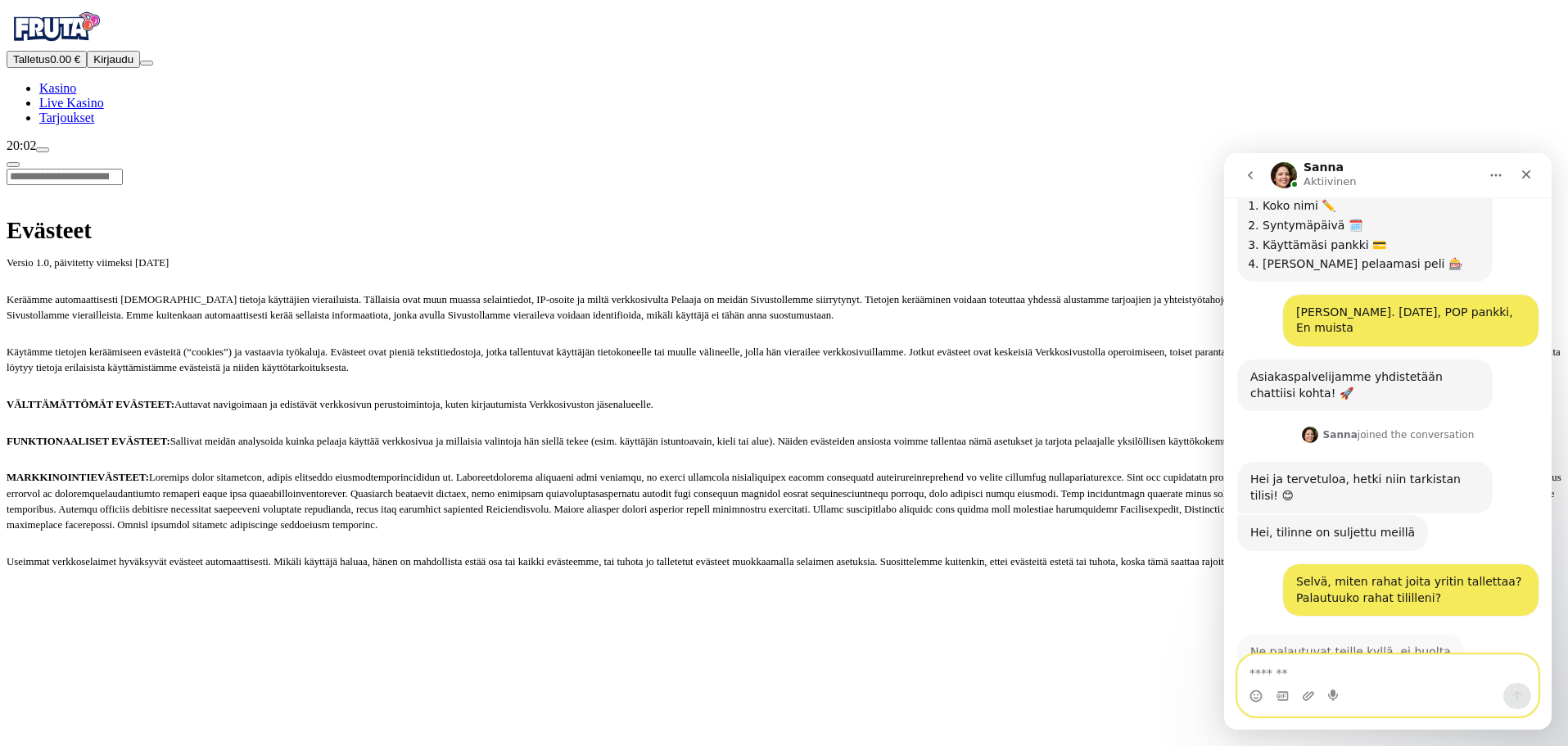
scroll to position [619, 0]
click at [1416, 681] on textarea "Viesti…" at bounding box center [1388, 668] width 300 height 28
type textarea "**********"
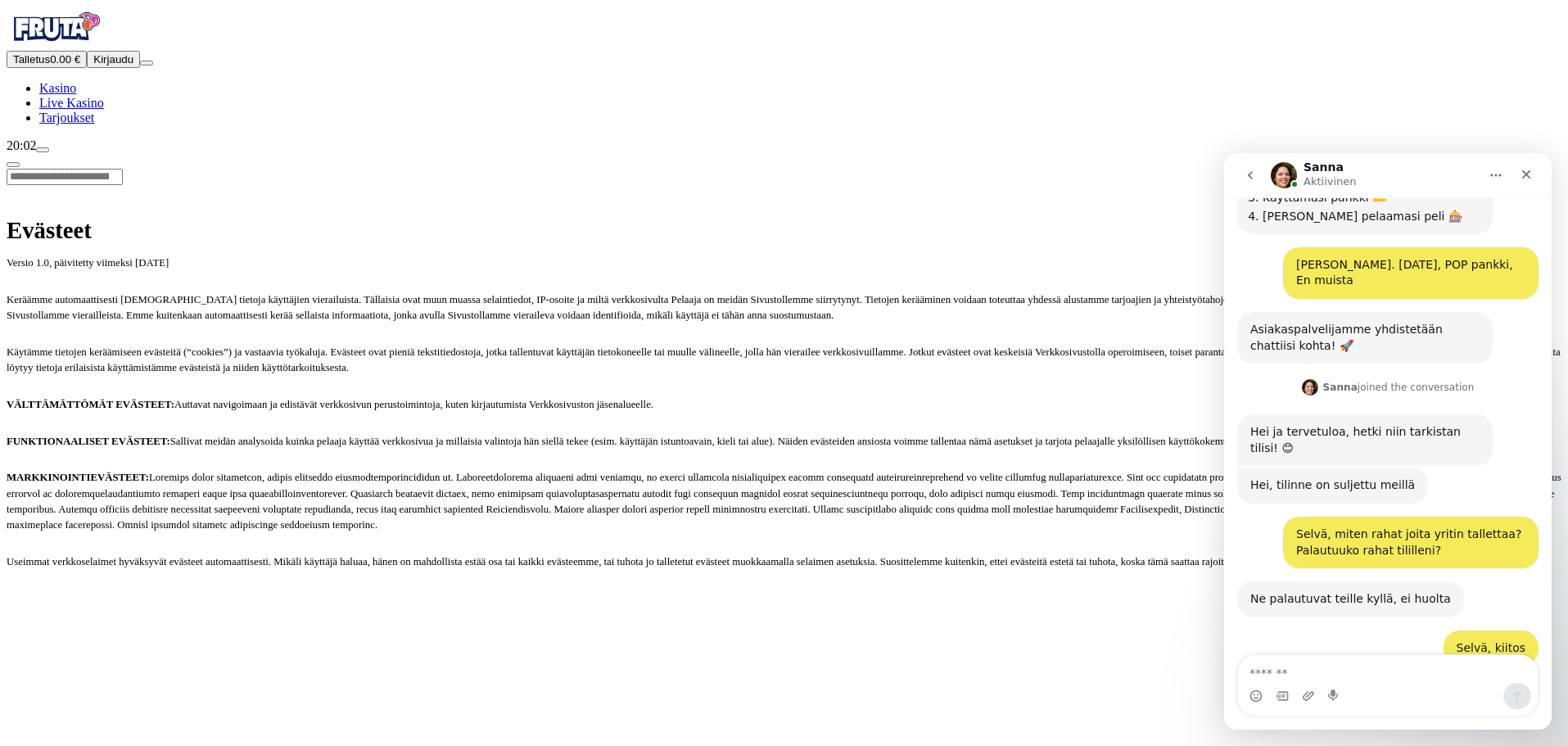
scroll to position [716, 0]
